Goal: Task Accomplishment & Management: Manage account settings

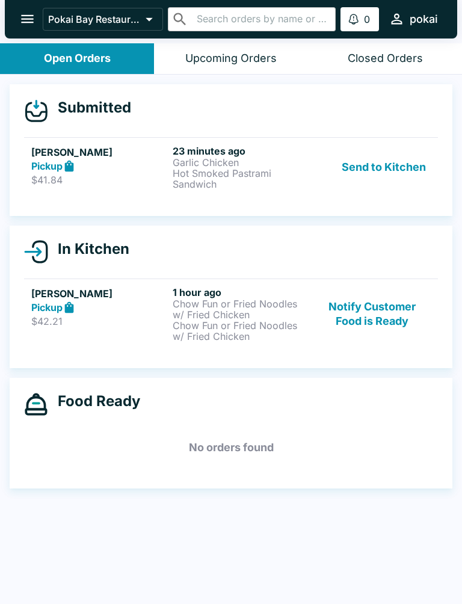
click at [296, 168] on p "Hot Smoked Pastrami Sandwich" at bounding box center [241, 179] width 137 height 22
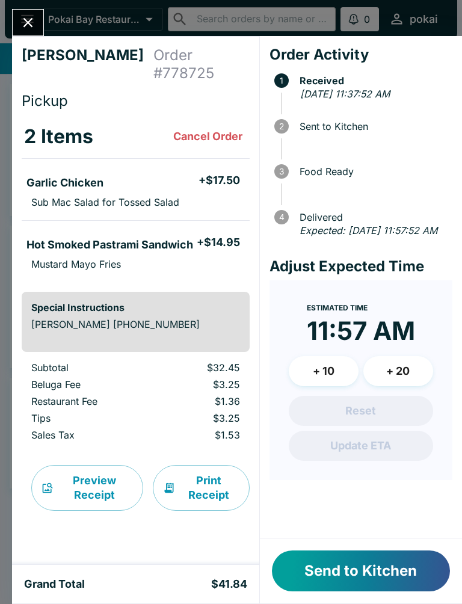
click at [332, 571] on button "Send to Kitchen" at bounding box center [361, 571] width 178 height 41
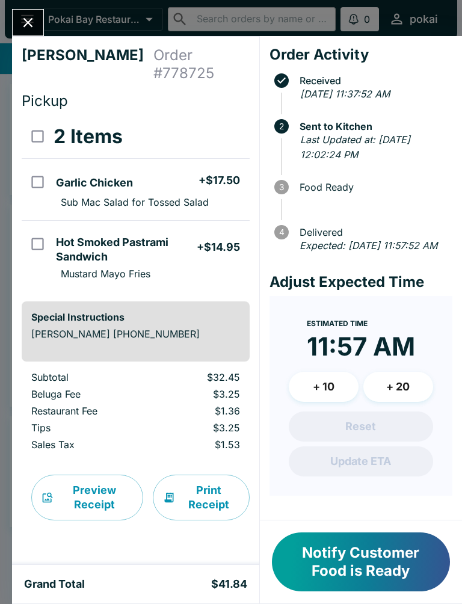
click at [460, 328] on div "Order Activity Received [DATE] 11:37:52 AM 2 Sent to Kitchen Last Updated at: […" at bounding box center [361, 278] width 202 height 485
click at [21, 16] on icon "Close" at bounding box center [28, 22] width 16 height 16
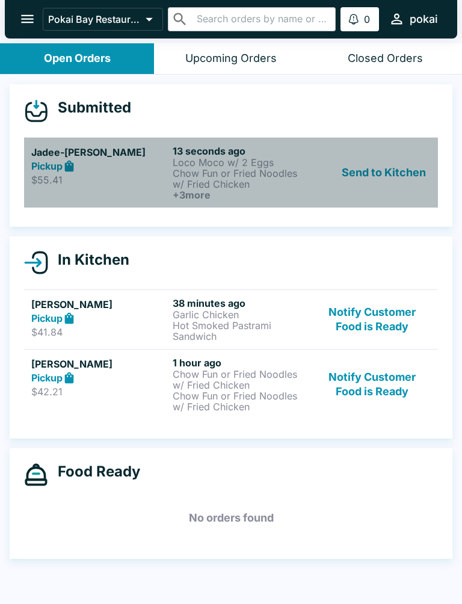
click at [66, 181] on p "$55.41" at bounding box center [99, 180] width 137 height 12
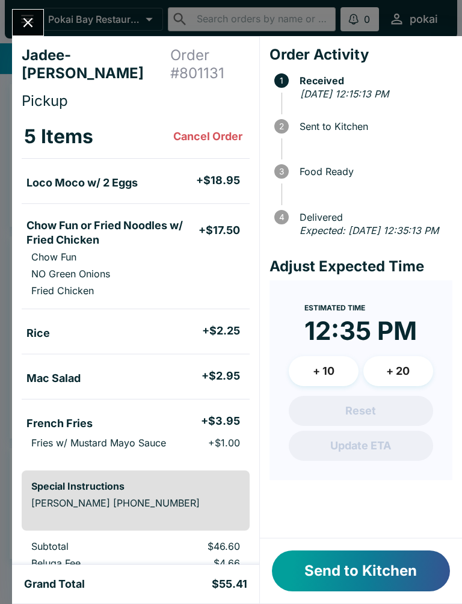
click at [403, 381] on button "+ 20" at bounding box center [399, 371] width 70 height 30
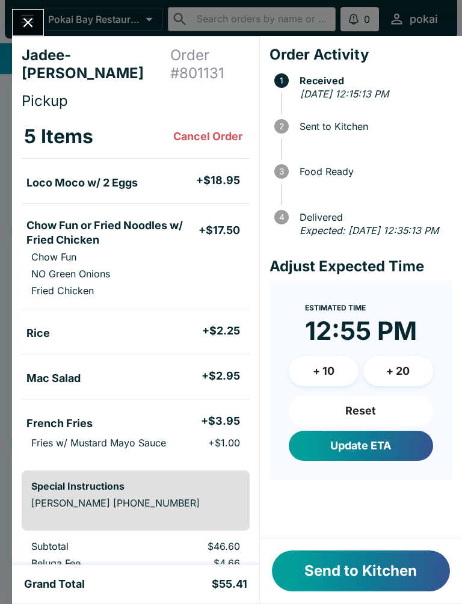
click at [400, 381] on button "+ 20" at bounding box center [399, 371] width 70 height 30
click at [391, 387] on button "+ 20" at bounding box center [399, 371] width 70 height 30
click at [380, 461] on button "Update ETA" at bounding box center [361, 446] width 144 height 30
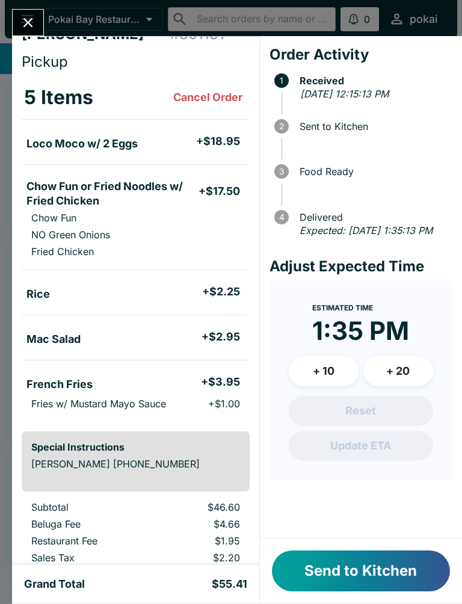
scroll to position [20, 0]
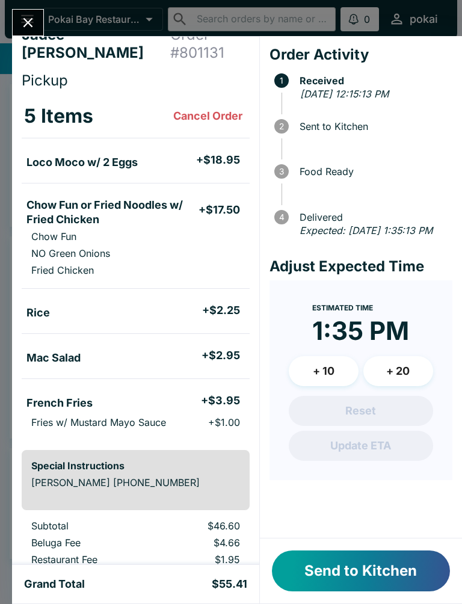
click at [359, 571] on button "Send to Kitchen" at bounding box center [361, 571] width 178 height 41
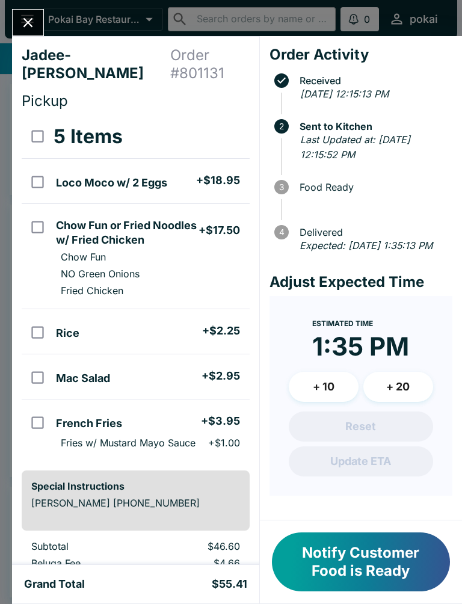
scroll to position [0, 0]
click at [129, 183] on h5 "Loco Moco w/ 2 Eggs" at bounding box center [111, 183] width 111 height 14
click at [113, 177] on h5 "Loco Moco w/ 2 Eggs" at bounding box center [111, 183] width 111 height 14
checkbox input "false"
click at [40, 31] on button "Close" at bounding box center [28, 23] width 31 height 26
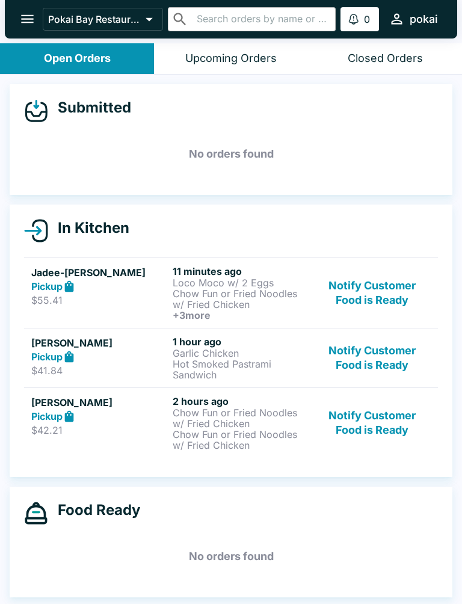
scroll to position [2, 0]
